Goal: Use online tool/utility: Utilize a website feature to perform a specific function

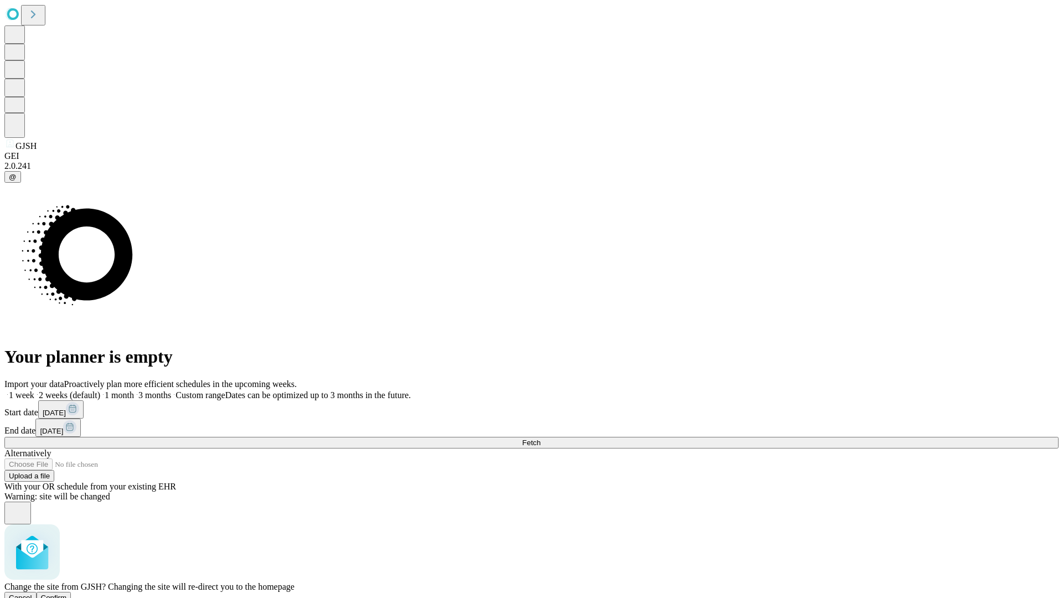
click at [67, 593] on span "Confirm" at bounding box center [54, 597] width 26 height 8
click at [100, 390] on label "2 weeks (default)" at bounding box center [67, 394] width 66 height 9
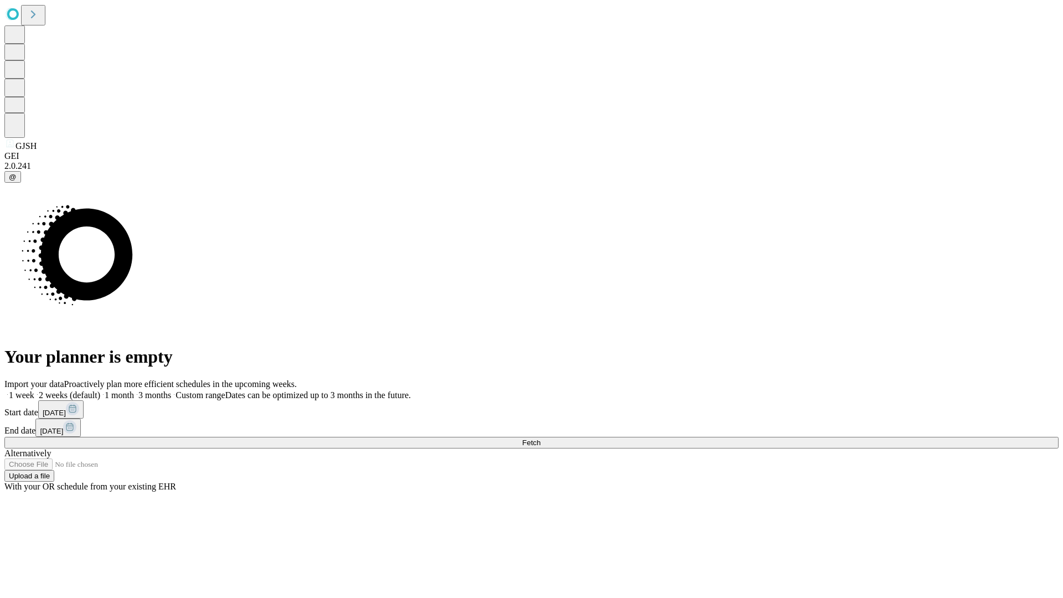
click at [540, 438] on span "Fetch" at bounding box center [531, 442] width 18 height 8
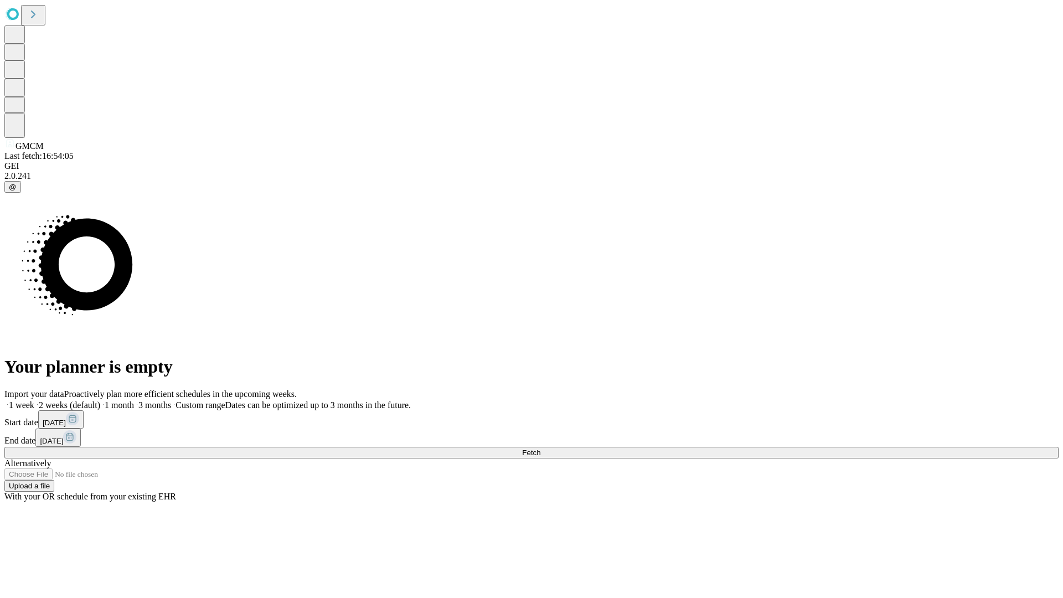
click at [100, 400] on label "2 weeks (default)" at bounding box center [67, 404] width 66 height 9
click at [540, 448] on span "Fetch" at bounding box center [531, 452] width 18 height 8
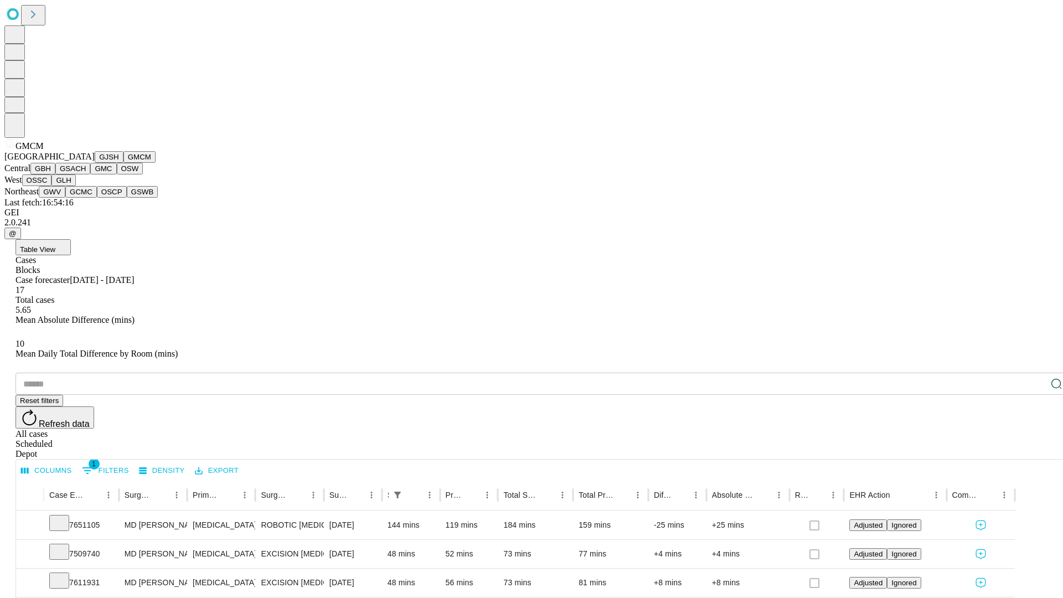
click at [55, 174] on button "GBH" at bounding box center [42, 169] width 25 height 12
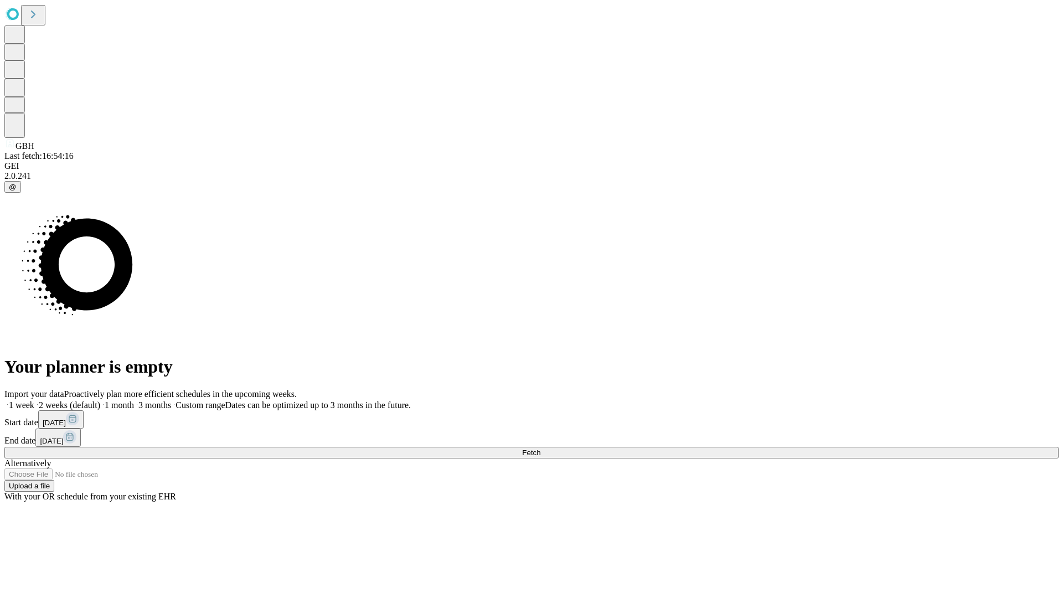
click at [100, 400] on label "2 weeks (default)" at bounding box center [67, 404] width 66 height 9
click at [540, 448] on span "Fetch" at bounding box center [531, 452] width 18 height 8
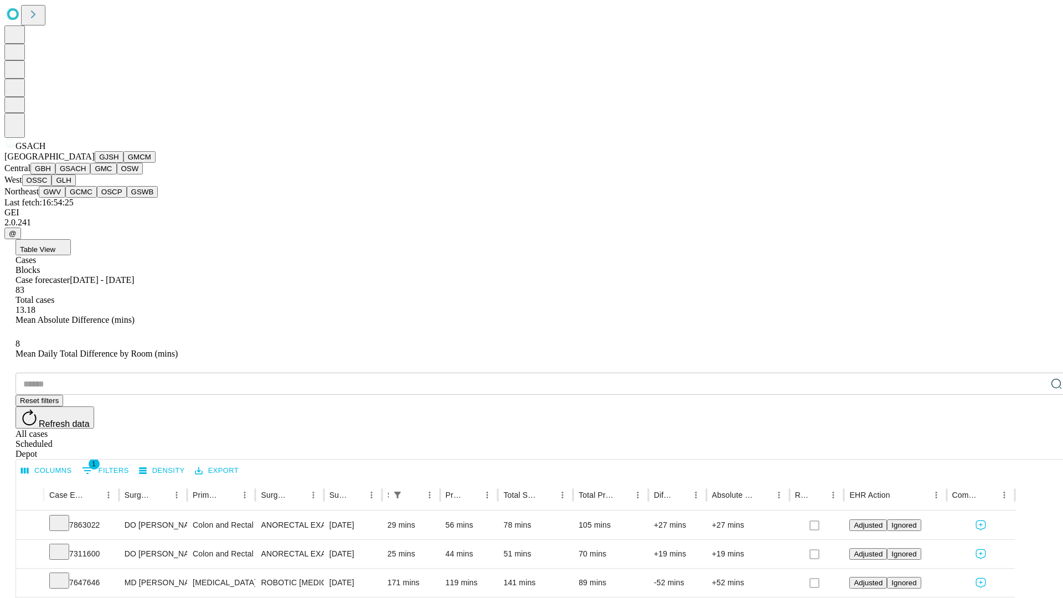
click at [90, 174] on button "GMC" at bounding box center [103, 169] width 26 height 12
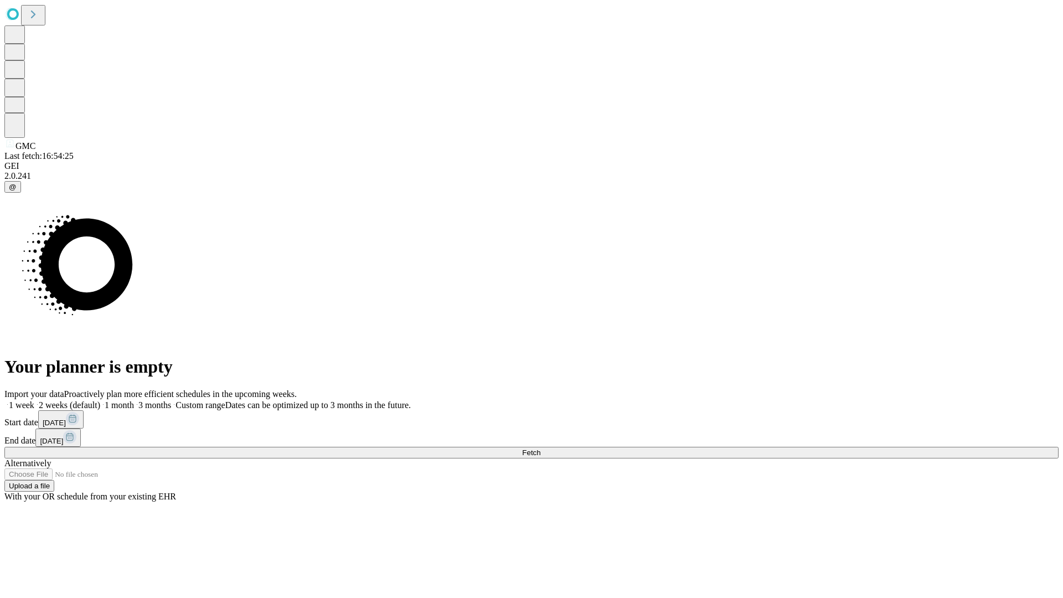
click at [100, 400] on label "2 weeks (default)" at bounding box center [67, 404] width 66 height 9
click at [540, 448] on span "Fetch" at bounding box center [531, 452] width 18 height 8
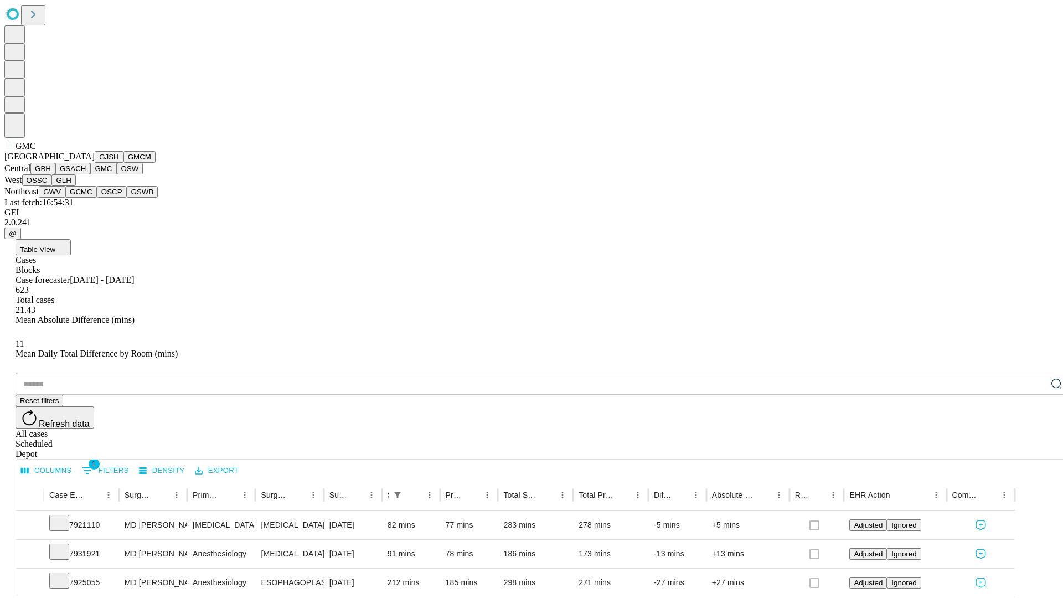
click at [117, 174] on button "OSW" at bounding box center [130, 169] width 27 height 12
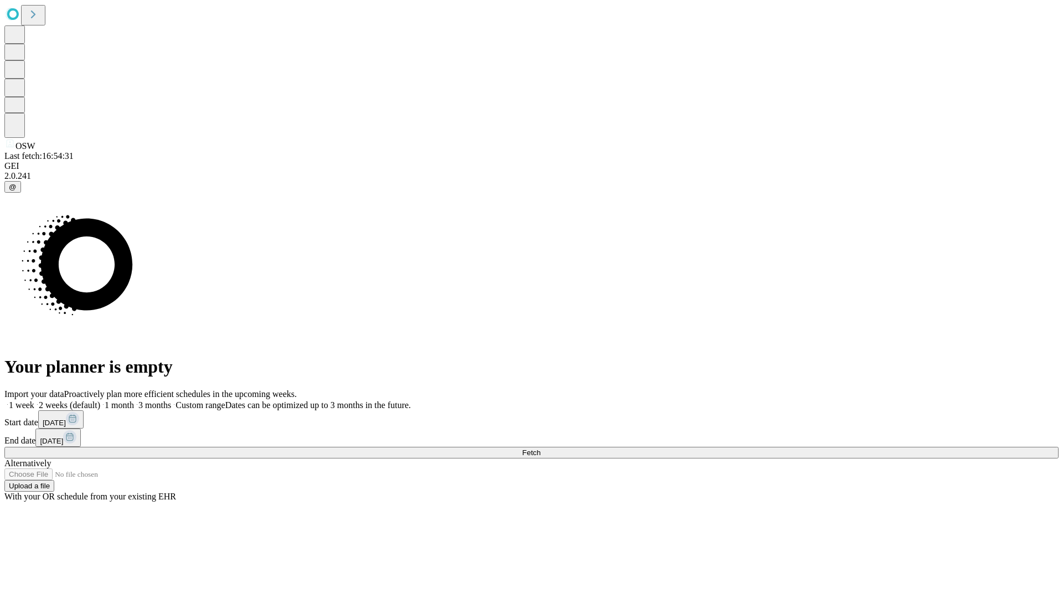
click at [100, 400] on label "2 weeks (default)" at bounding box center [67, 404] width 66 height 9
click at [540, 448] on span "Fetch" at bounding box center [531, 452] width 18 height 8
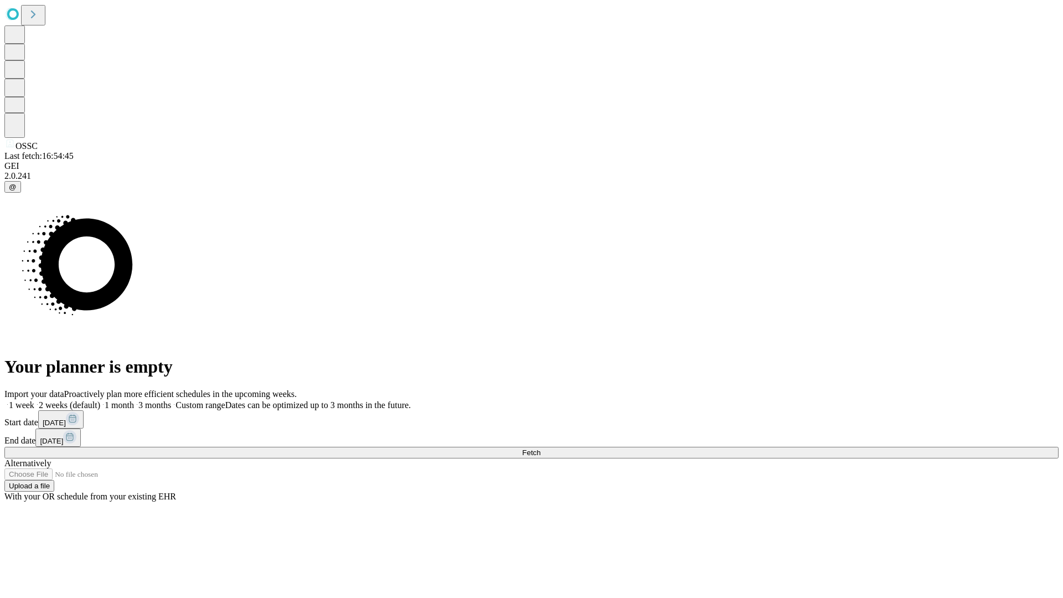
click at [100, 400] on label "2 weeks (default)" at bounding box center [67, 404] width 66 height 9
click at [540, 448] on span "Fetch" at bounding box center [531, 452] width 18 height 8
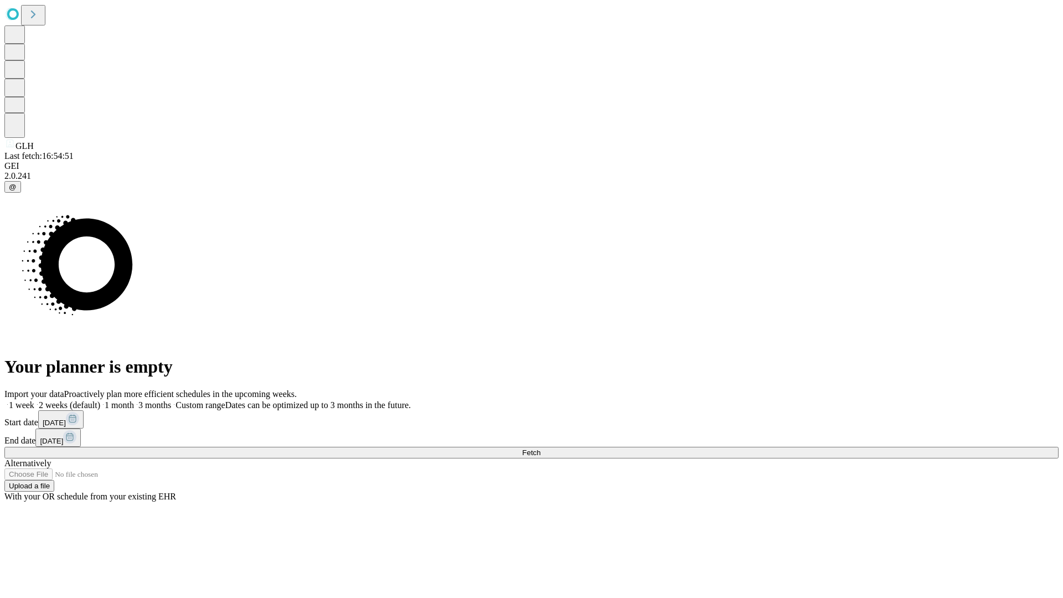
click at [100, 400] on label "2 weeks (default)" at bounding box center [67, 404] width 66 height 9
click at [540, 448] on span "Fetch" at bounding box center [531, 452] width 18 height 8
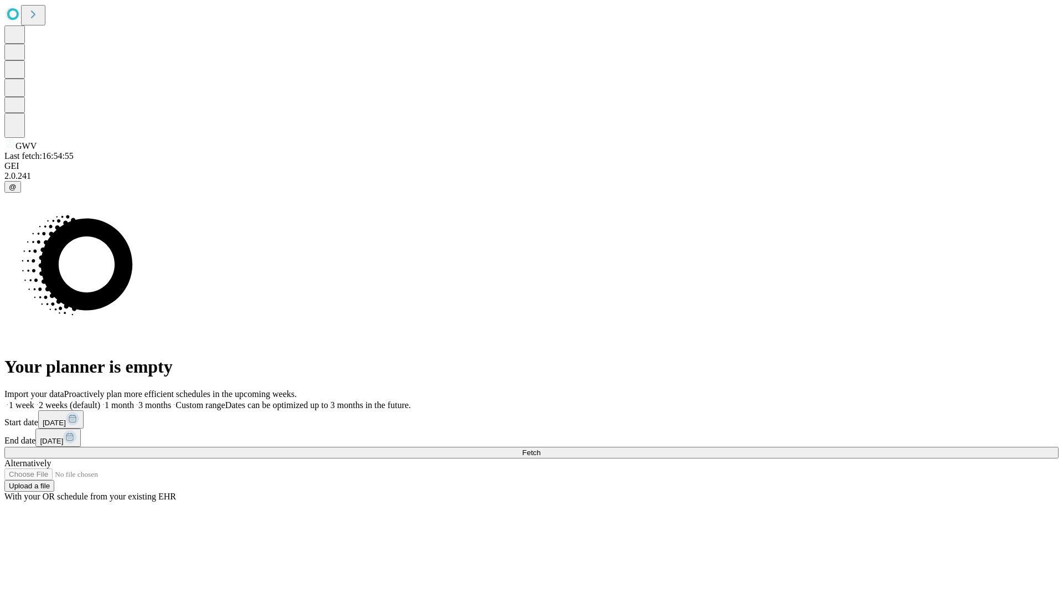
click at [100, 400] on label "2 weeks (default)" at bounding box center [67, 404] width 66 height 9
click at [540, 448] on span "Fetch" at bounding box center [531, 452] width 18 height 8
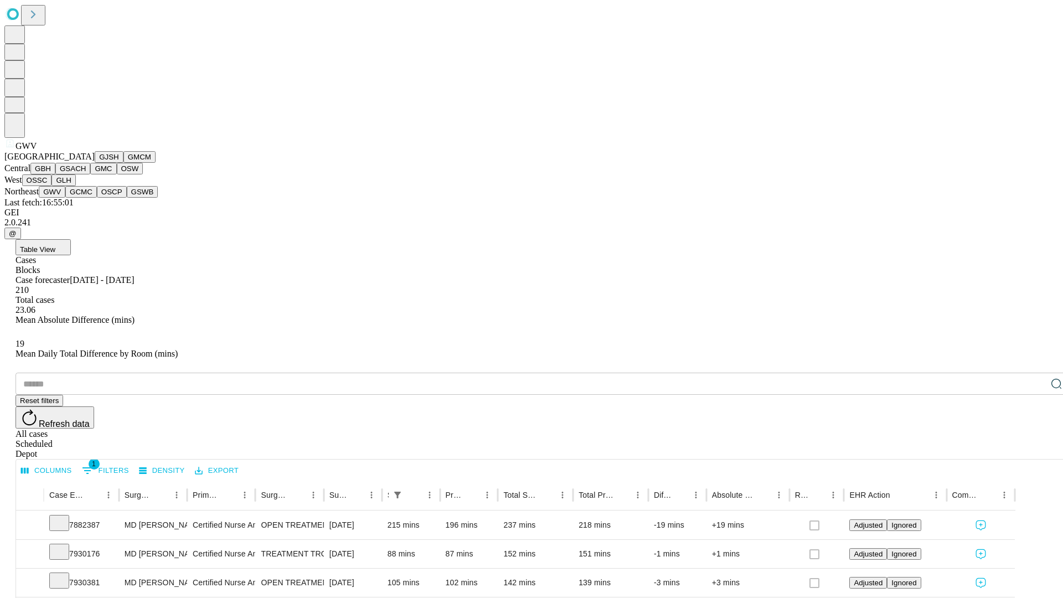
click at [86, 198] on button "GCMC" at bounding box center [81, 192] width 32 height 12
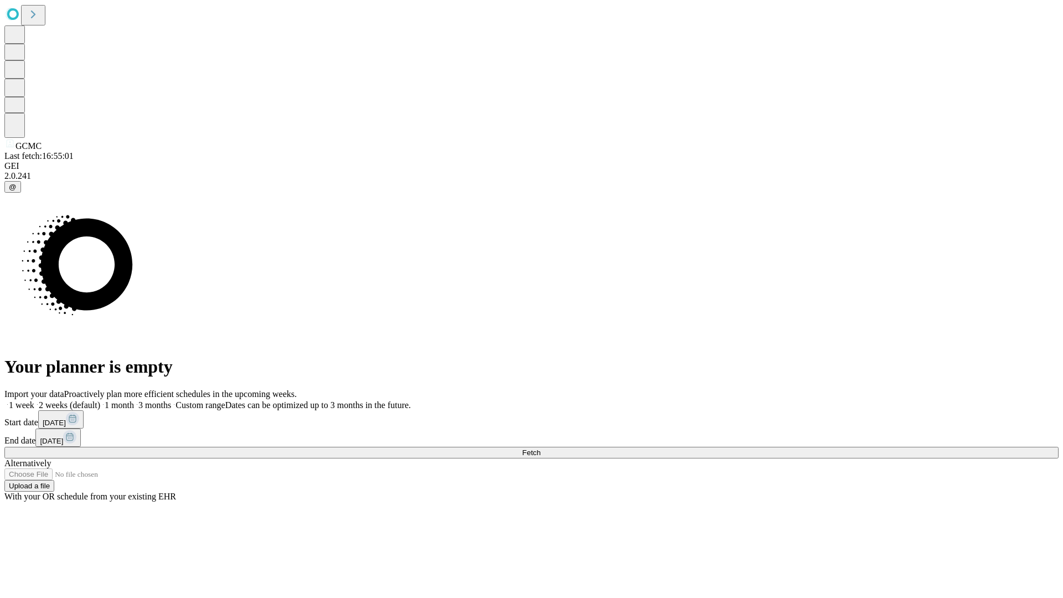
click at [100, 400] on label "2 weeks (default)" at bounding box center [67, 404] width 66 height 9
click at [540, 448] on span "Fetch" at bounding box center [531, 452] width 18 height 8
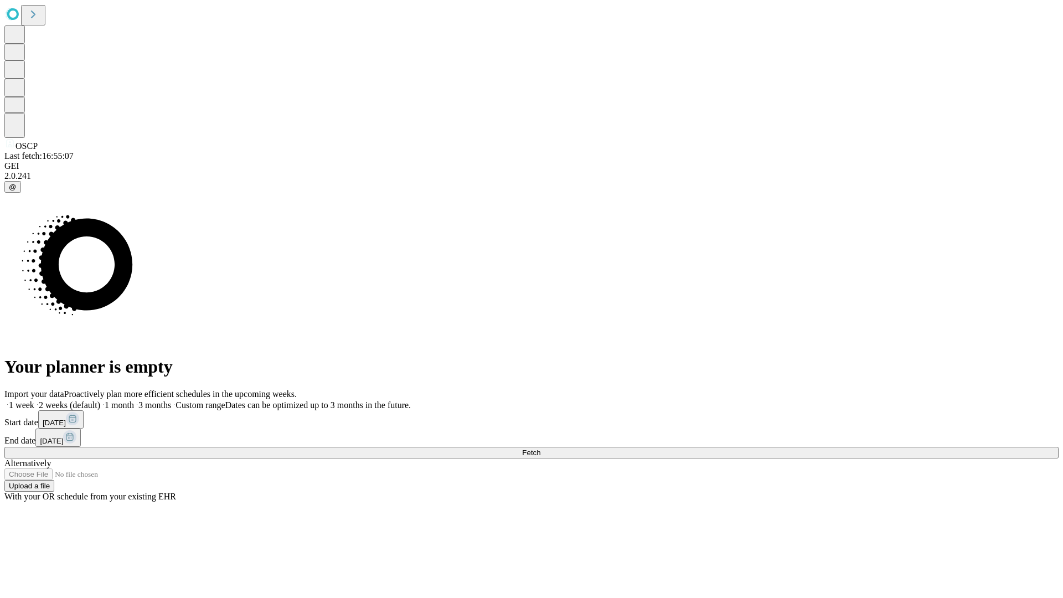
click at [100, 400] on label "2 weeks (default)" at bounding box center [67, 404] width 66 height 9
click at [540, 448] on span "Fetch" at bounding box center [531, 452] width 18 height 8
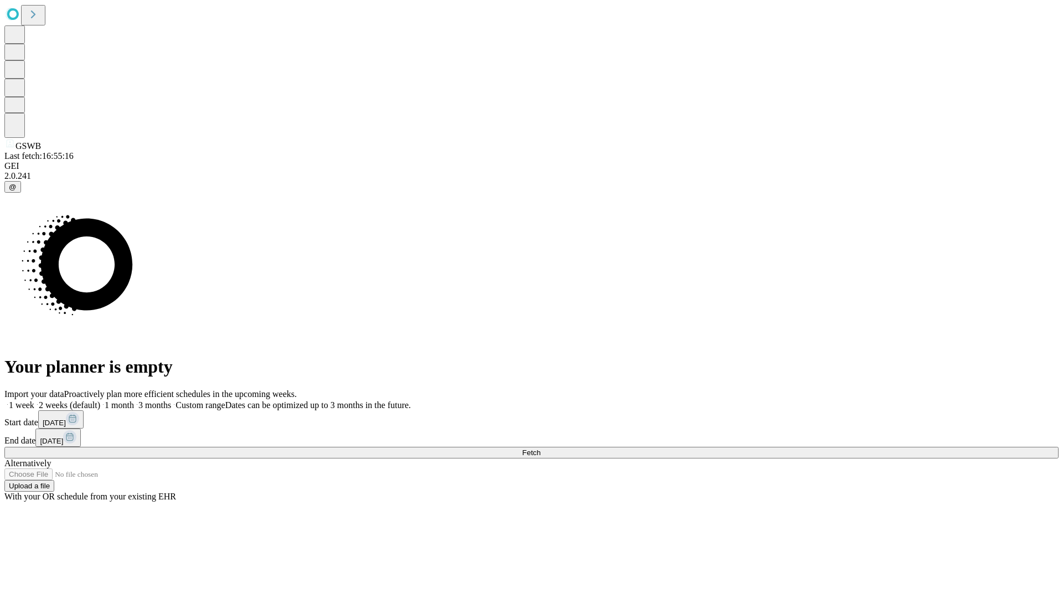
click at [100, 400] on label "2 weeks (default)" at bounding box center [67, 404] width 66 height 9
click at [540, 448] on span "Fetch" at bounding box center [531, 452] width 18 height 8
